Goal: Task Accomplishment & Management: Manage account settings

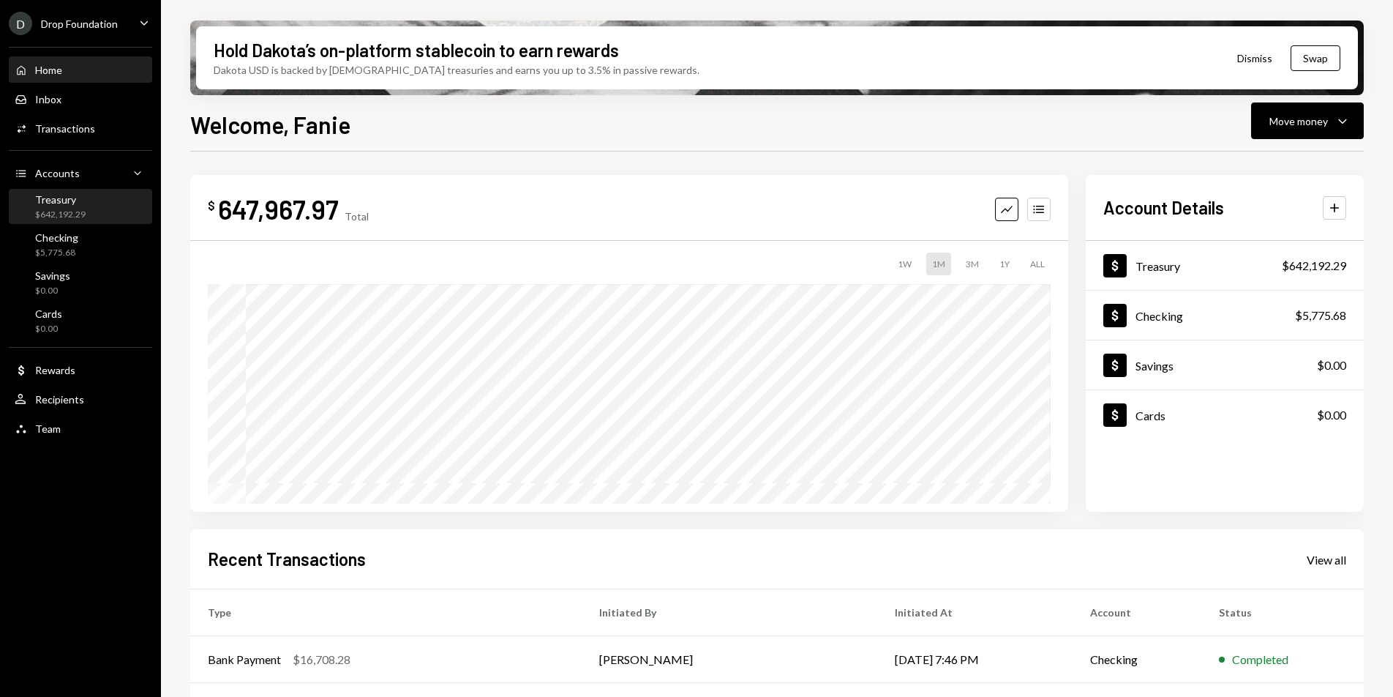
click at [59, 201] on div "Treasury" at bounding box center [60, 199] width 50 height 12
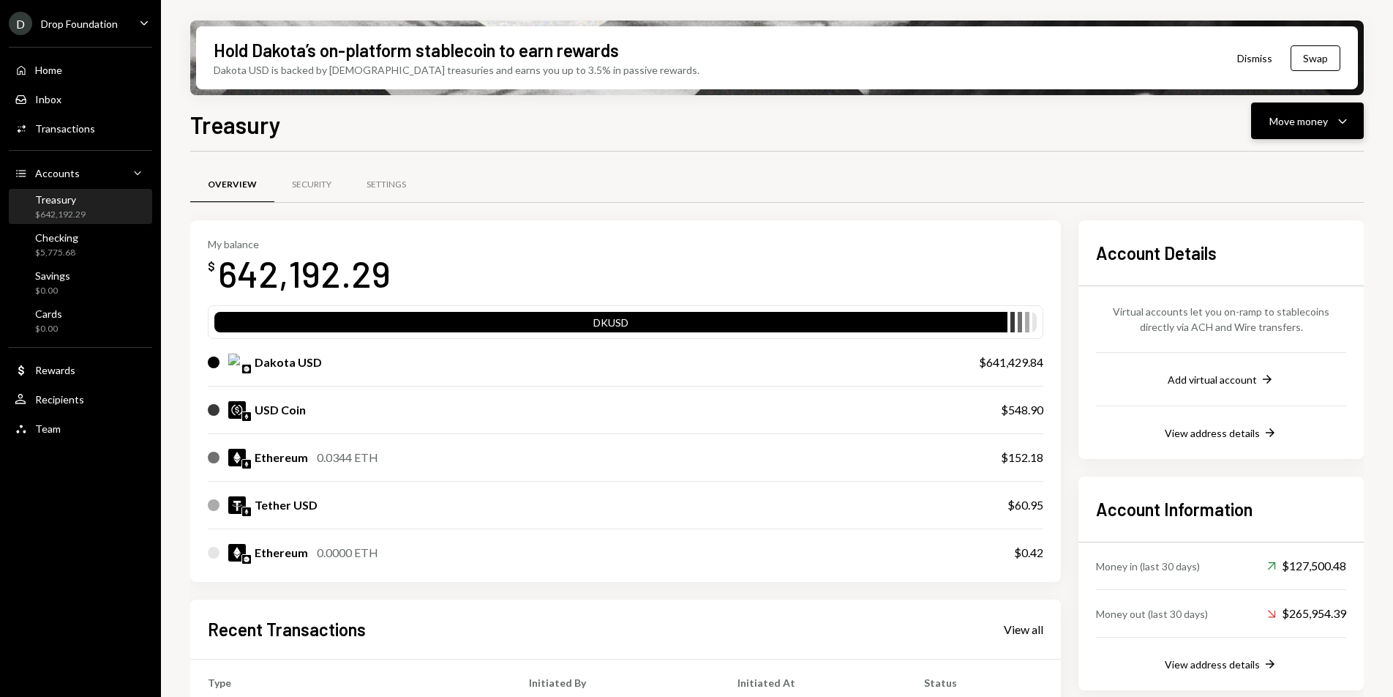
click at [1319, 123] on div "Move money" at bounding box center [1299, 120] width 59 height 15
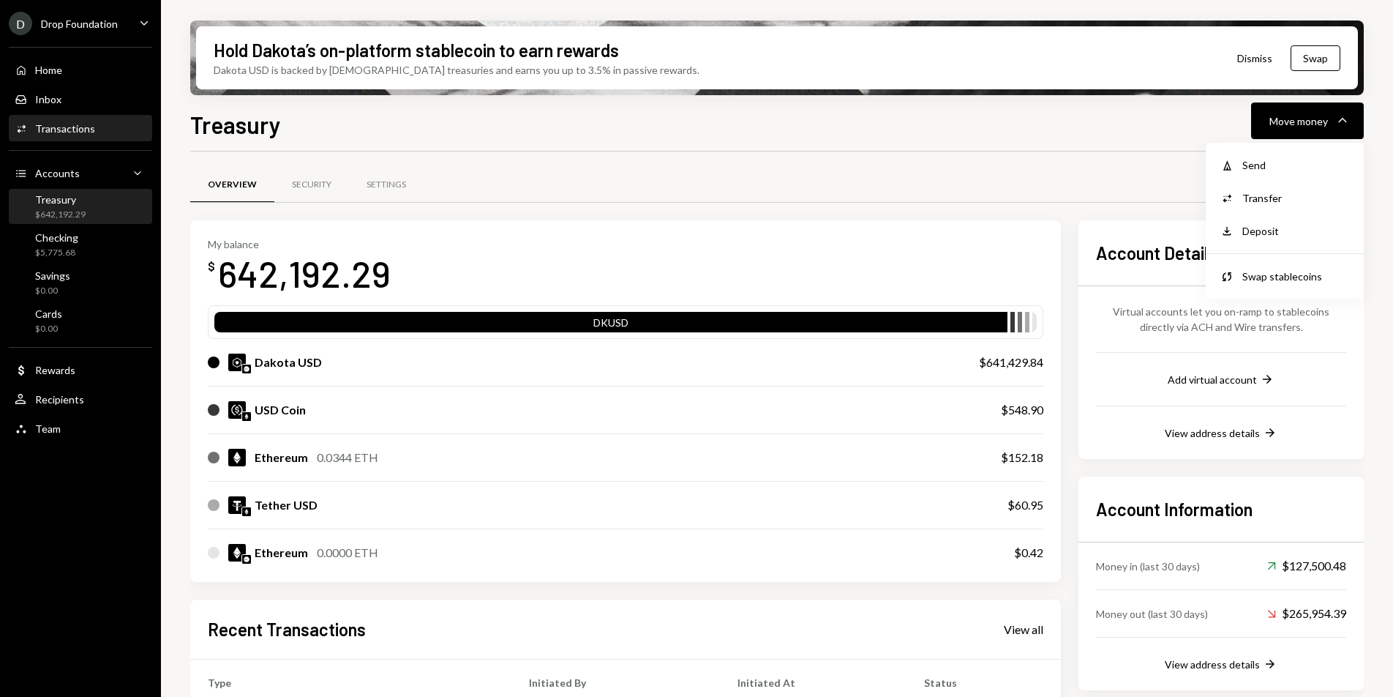
click at [86, 135] on div "Activities Transactions" at bounding box center [81, 128] width 132 height 25
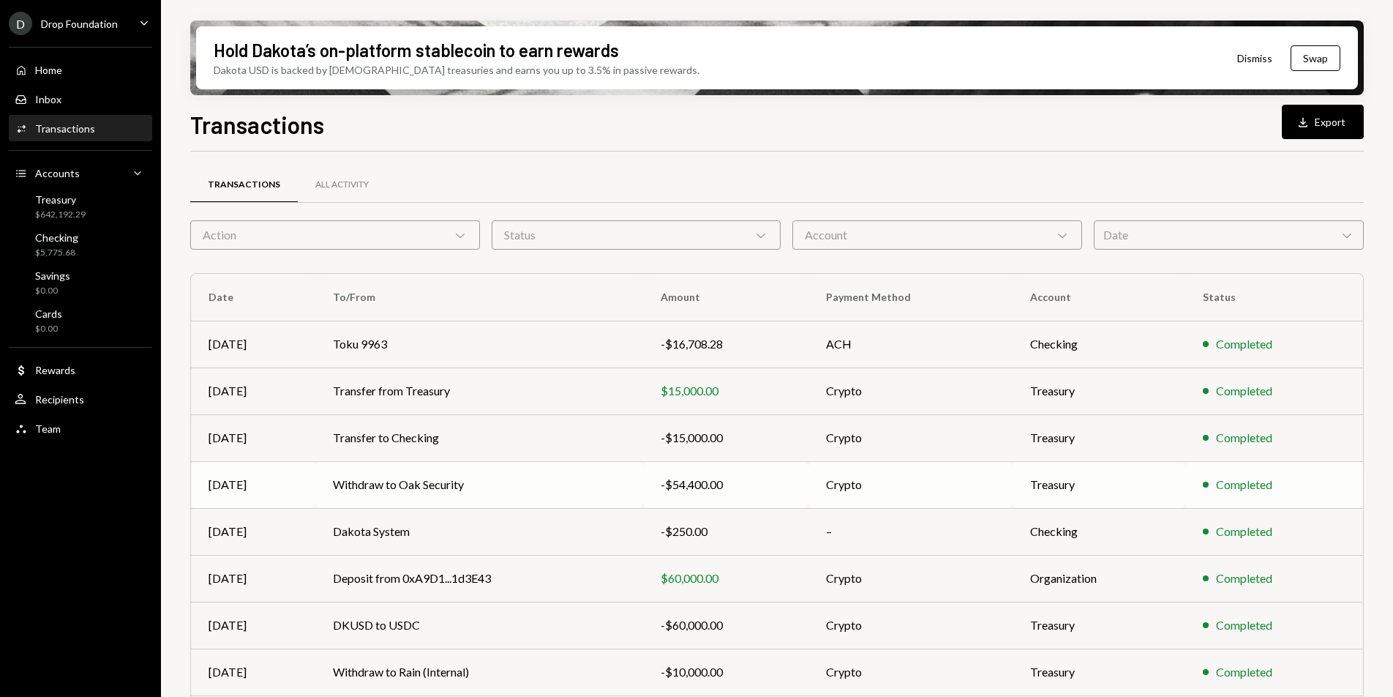
click at [685, 479] on div "-$54,400.00" at bounding box center [726, 485] width 130 height 18
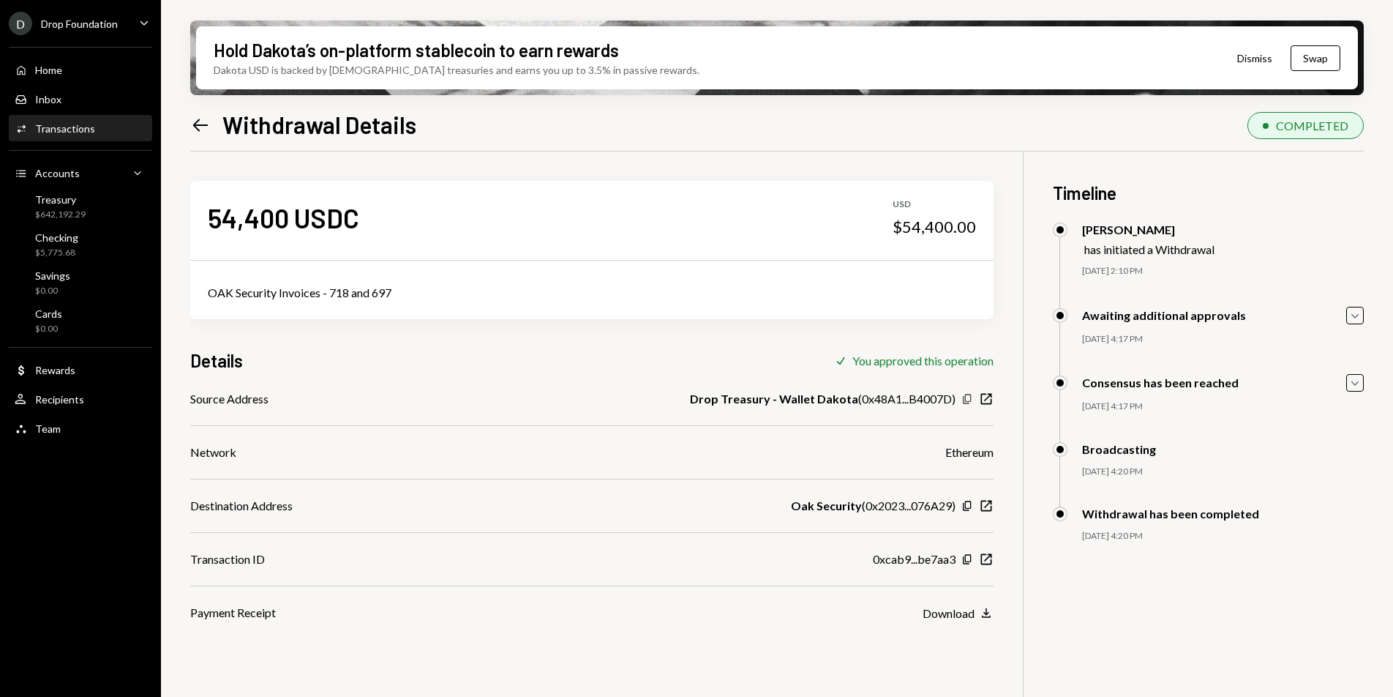
click at [964, 399] on icon "button" at bounding box center [967, 399] width 8 height 10
click at [69, 212] on div "$642,192.29" at bounding box center [60, 215] width 50 height 12
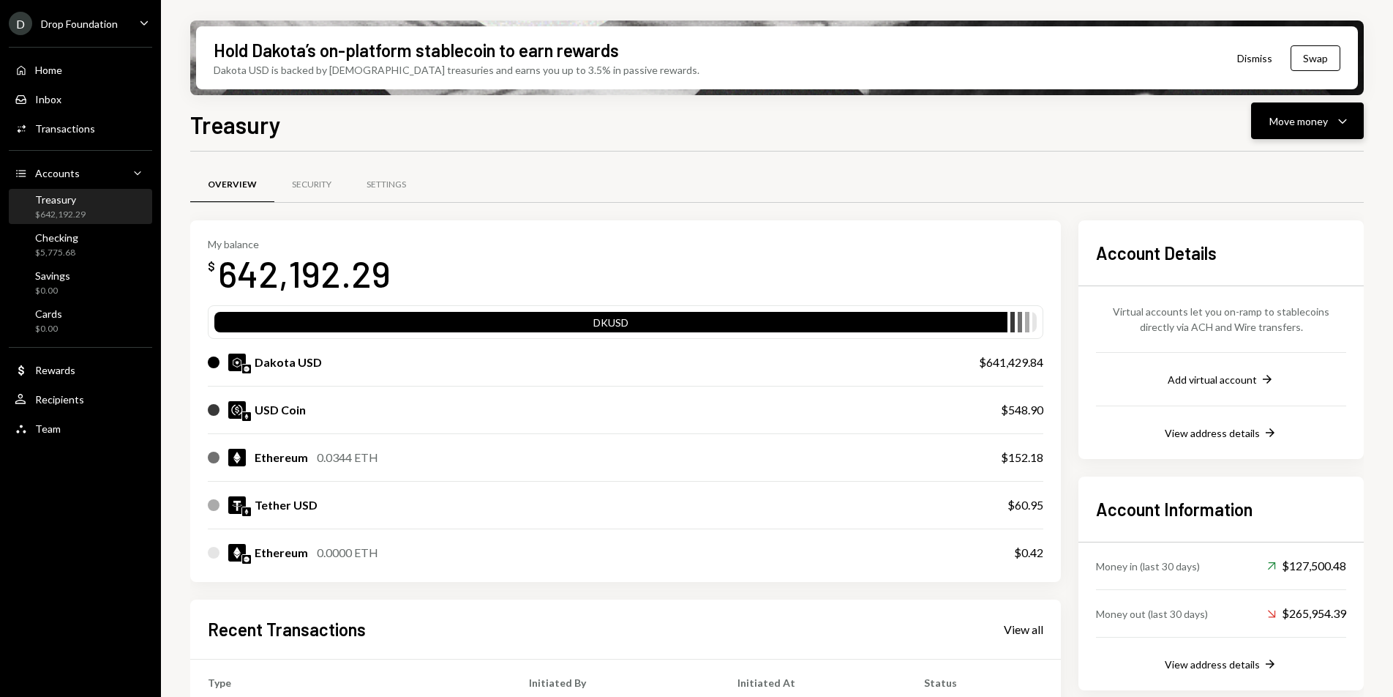
click at [1346, 112] on icon "Caret Down" at bounding box center [1343, 121] width 18 height 18
click at [1290, 165] on div "Send" at bounding box center [1295, 164] width 107 height 15
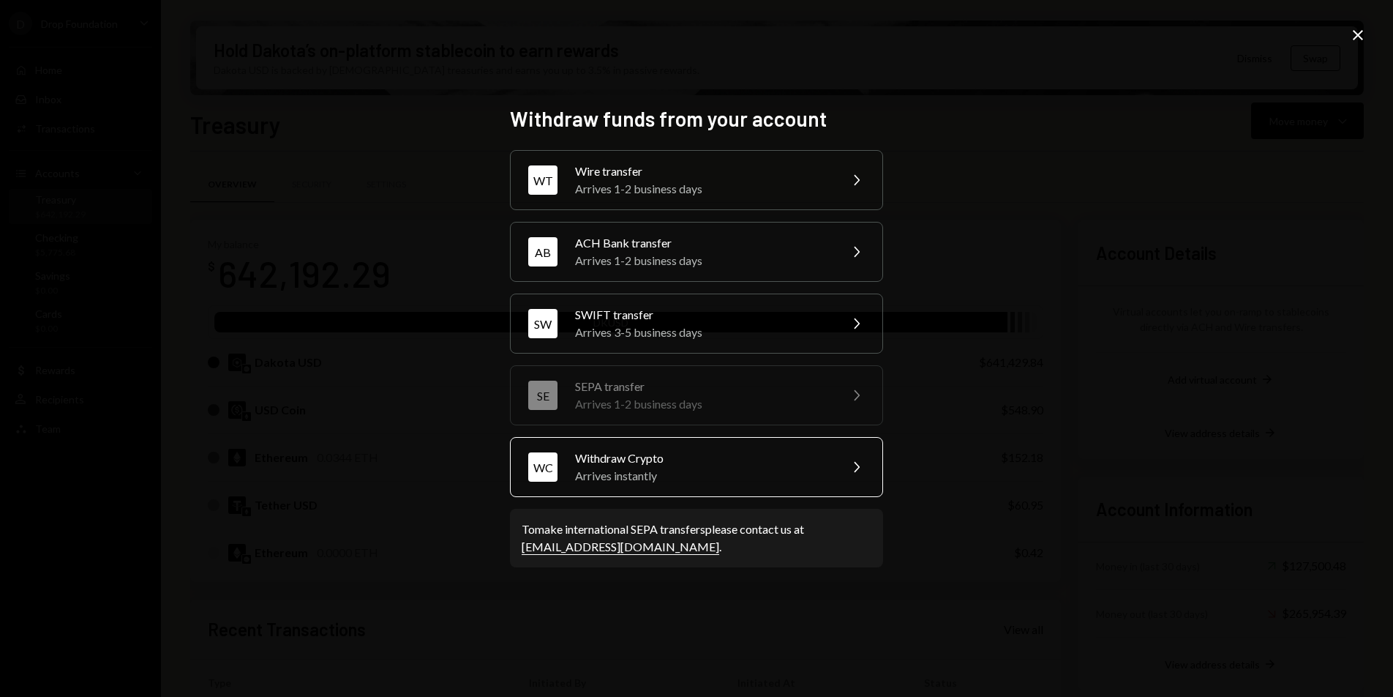
click at [791, 481] on div "Arrives instantly" at bounding box center [702, 476] width 255 height 18
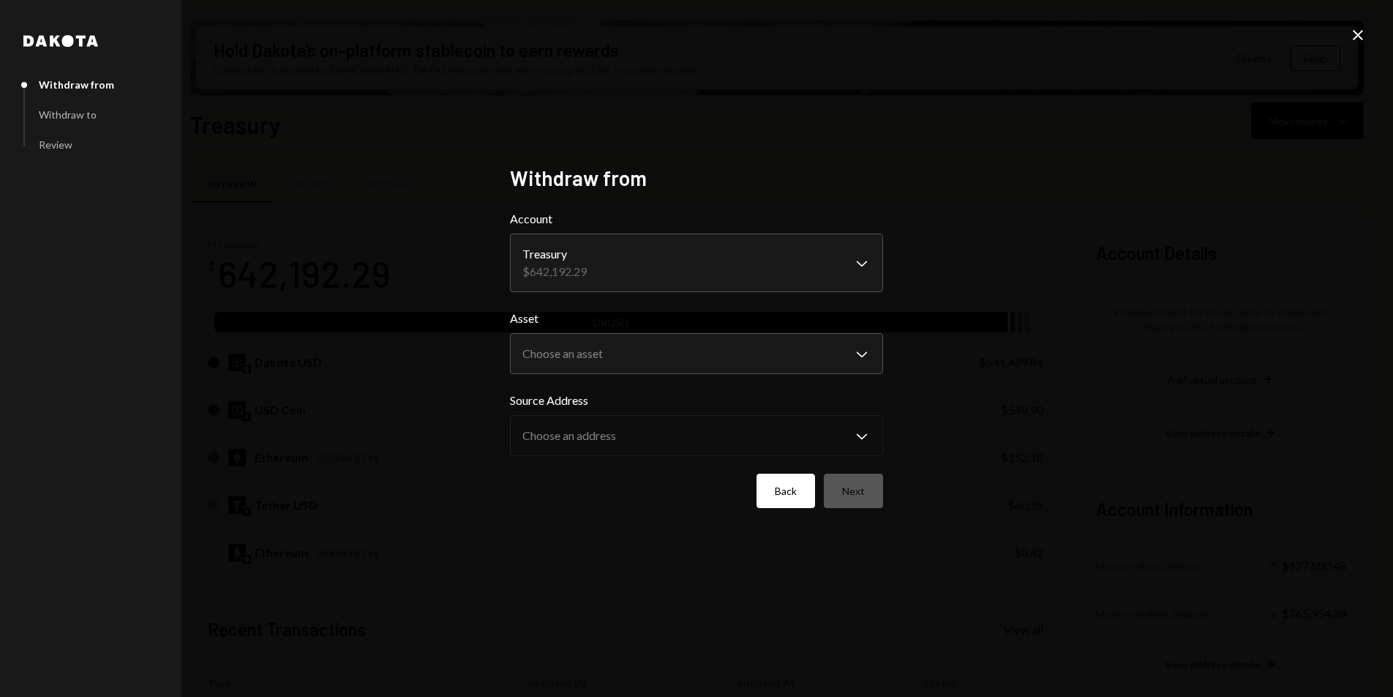
click at [763, 484] on button "Back" at bounding box center [786, 490] width 59 height 34
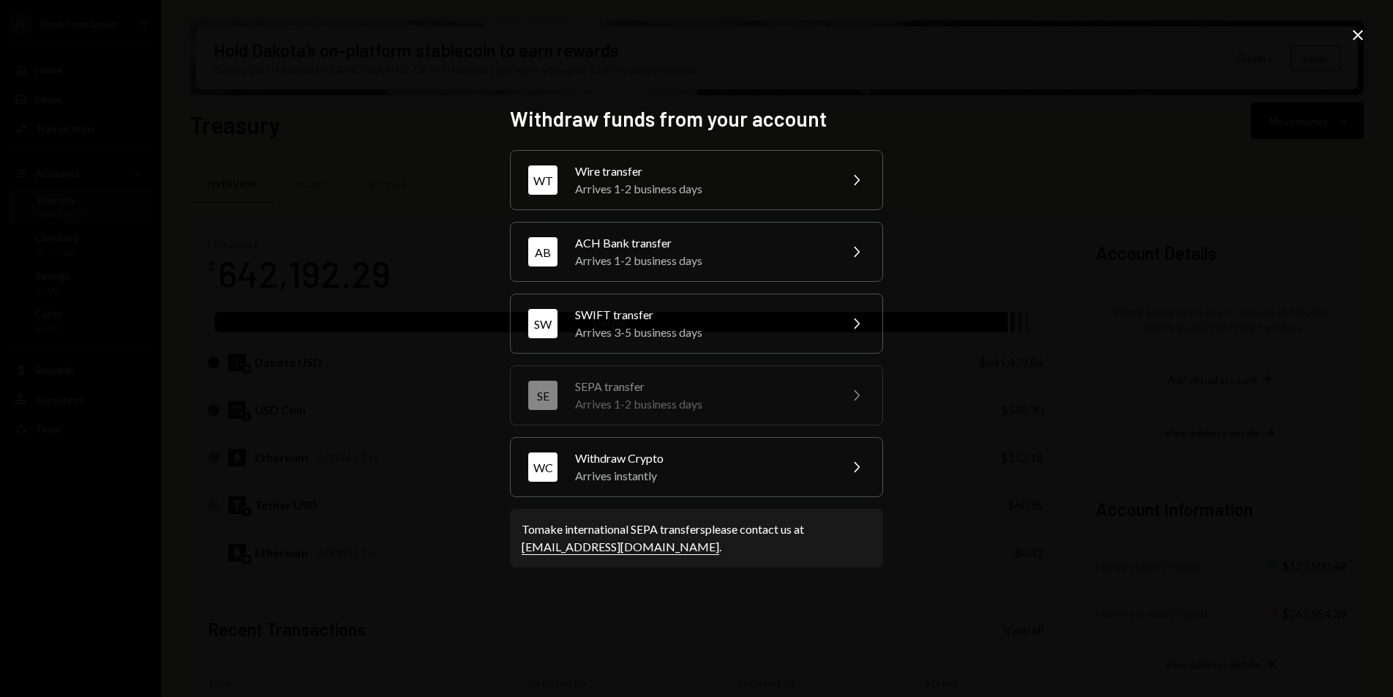
click at [1352, 38] on icon "Close" at bounding box center [1358, 35] width 18 height 18
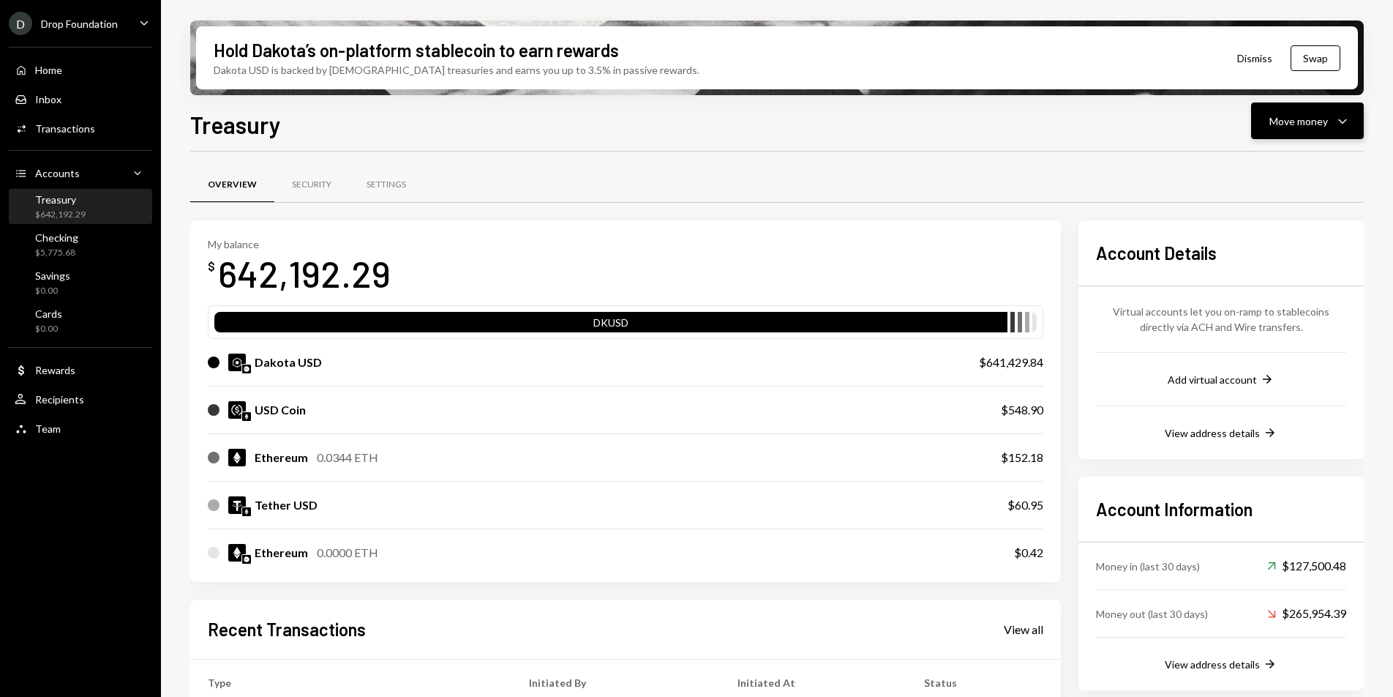
click at [1297, 126] on div "Move money" at bounding box center [1299, 120] width 59 height 15
click at [1255, 221] on div "Deposit Deposit" at bounding box center [1285, 230] width 146 height 33
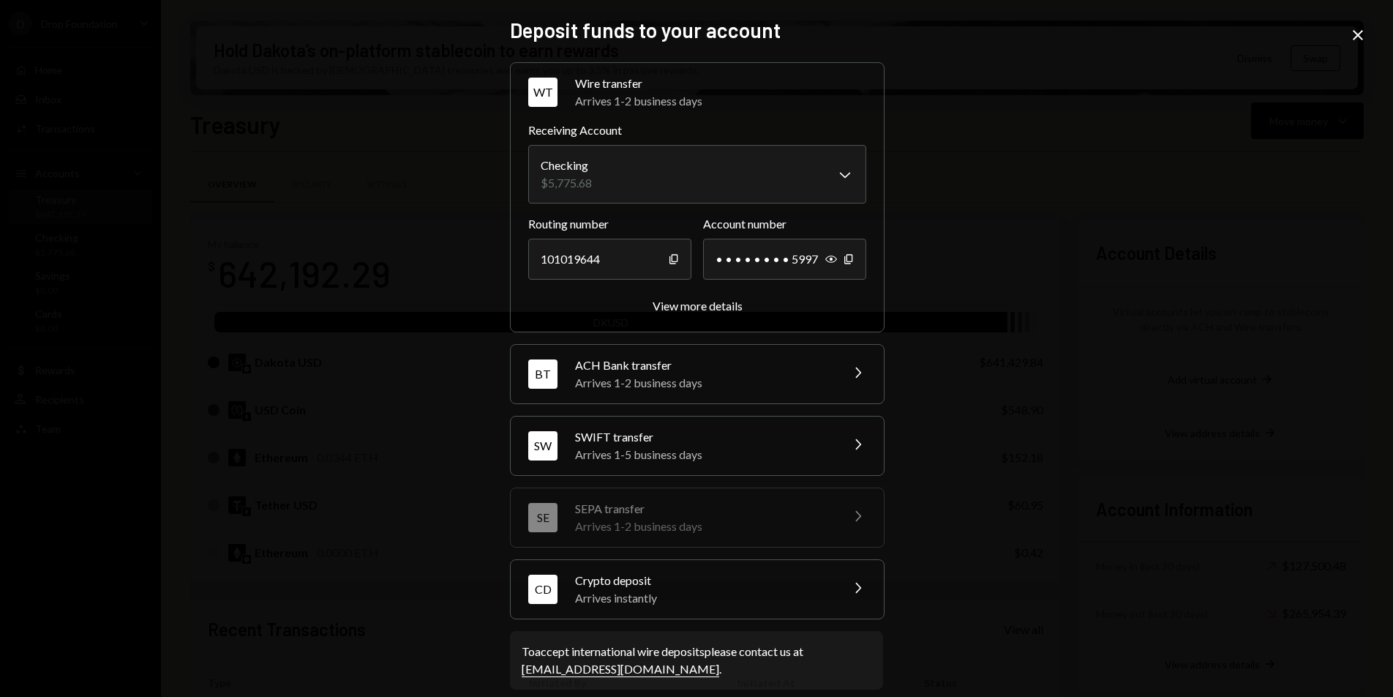
click at [664, 589] on div "Arrives instantly" at bounding box center [703, 598] width 256 height 18
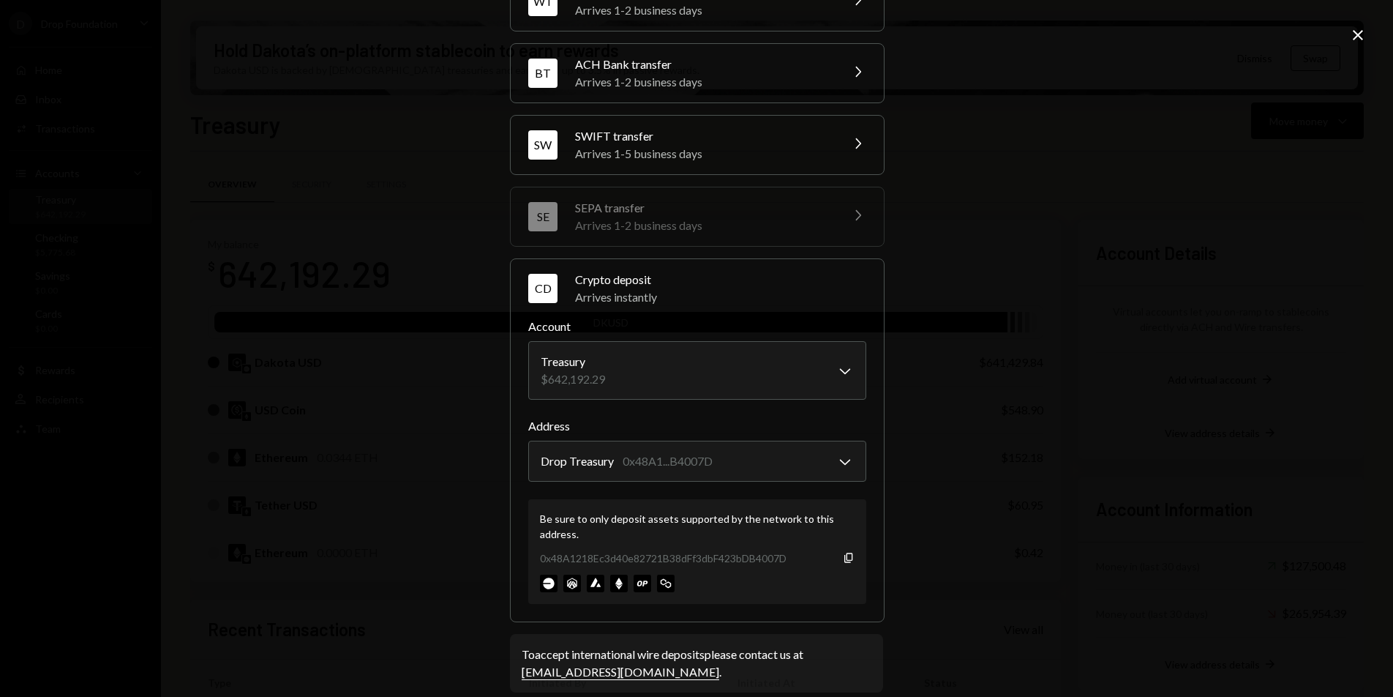
scroll to position [110, 0]
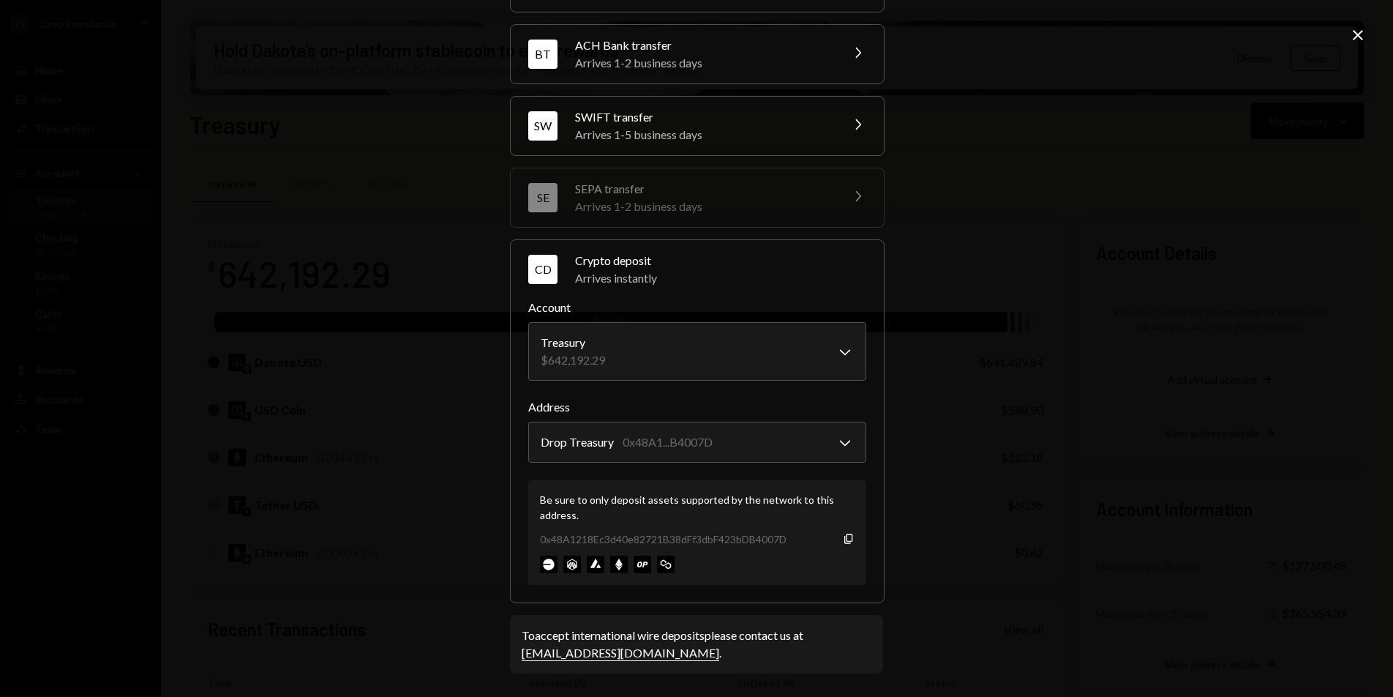
click at [1357, 39] on icon "Close" at bounding box center [1358, 35] width 18 height 18
